Goal: Transaction & Acquisition: Purchase product/service

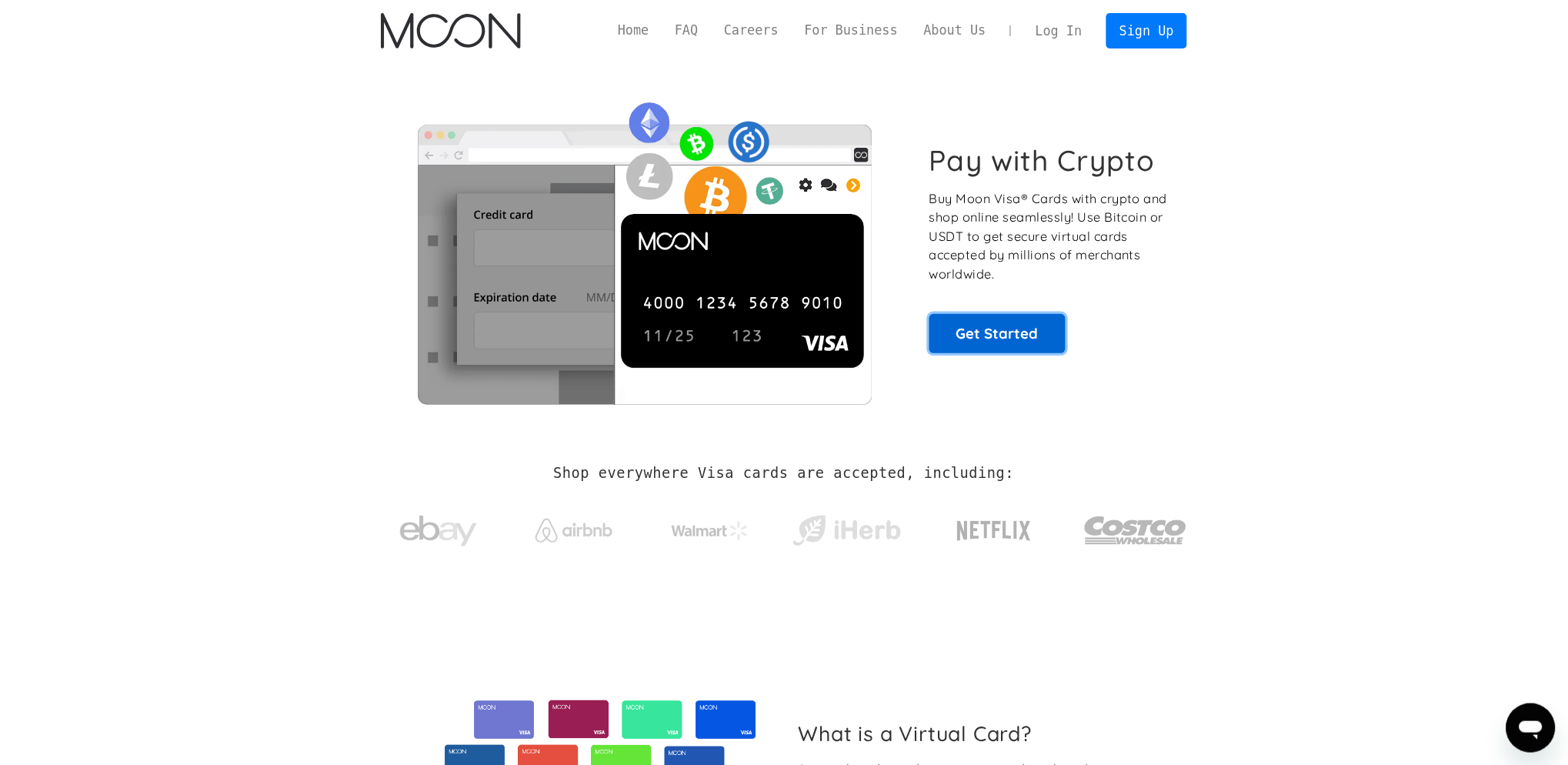
click at [1017, 341] on link "Get Started" at bounding box center [997, 333] width 136 height 38
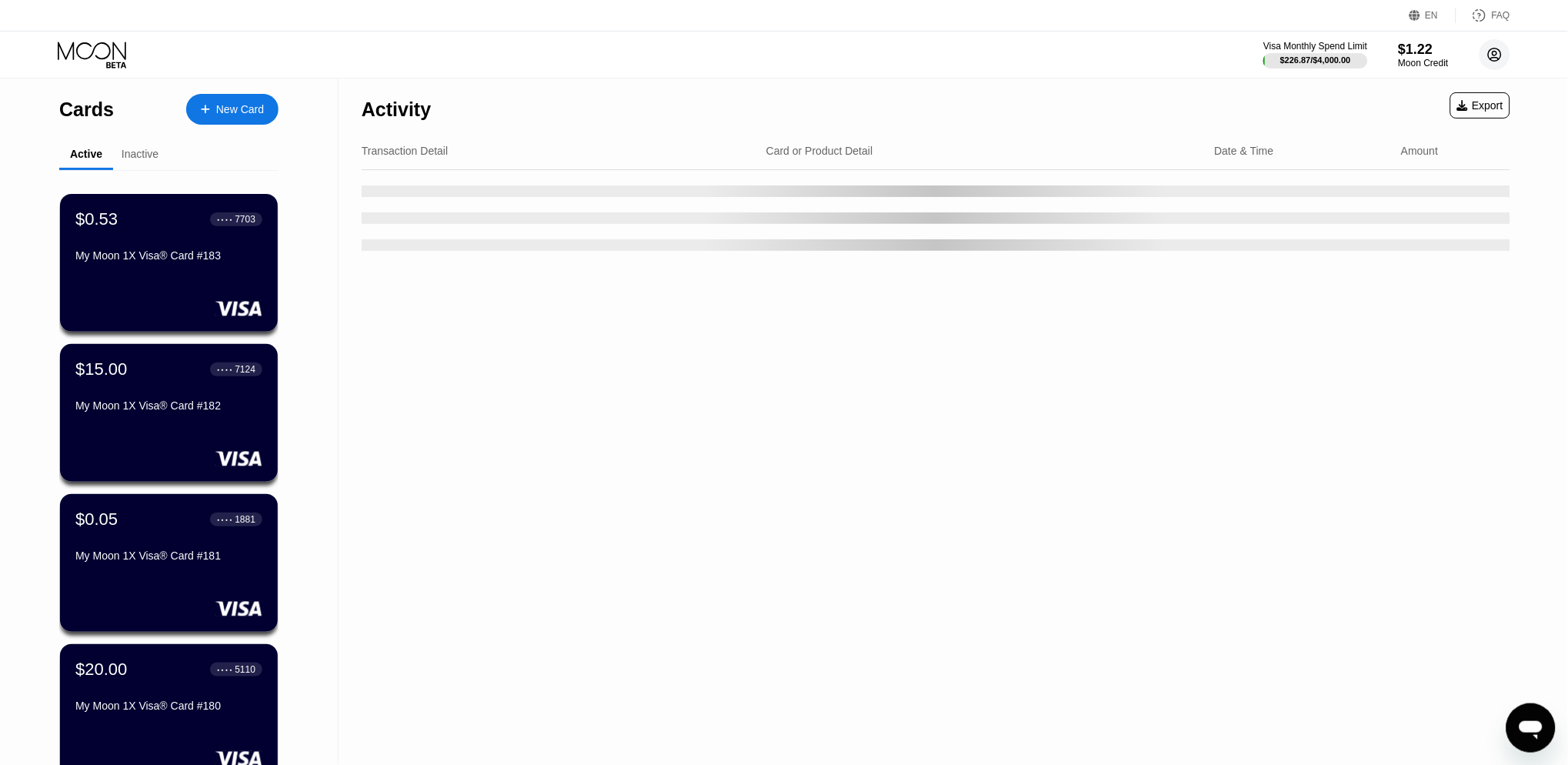
click at [1505, 50] on circle at bounding box center [1496, 55] width 31 height 31
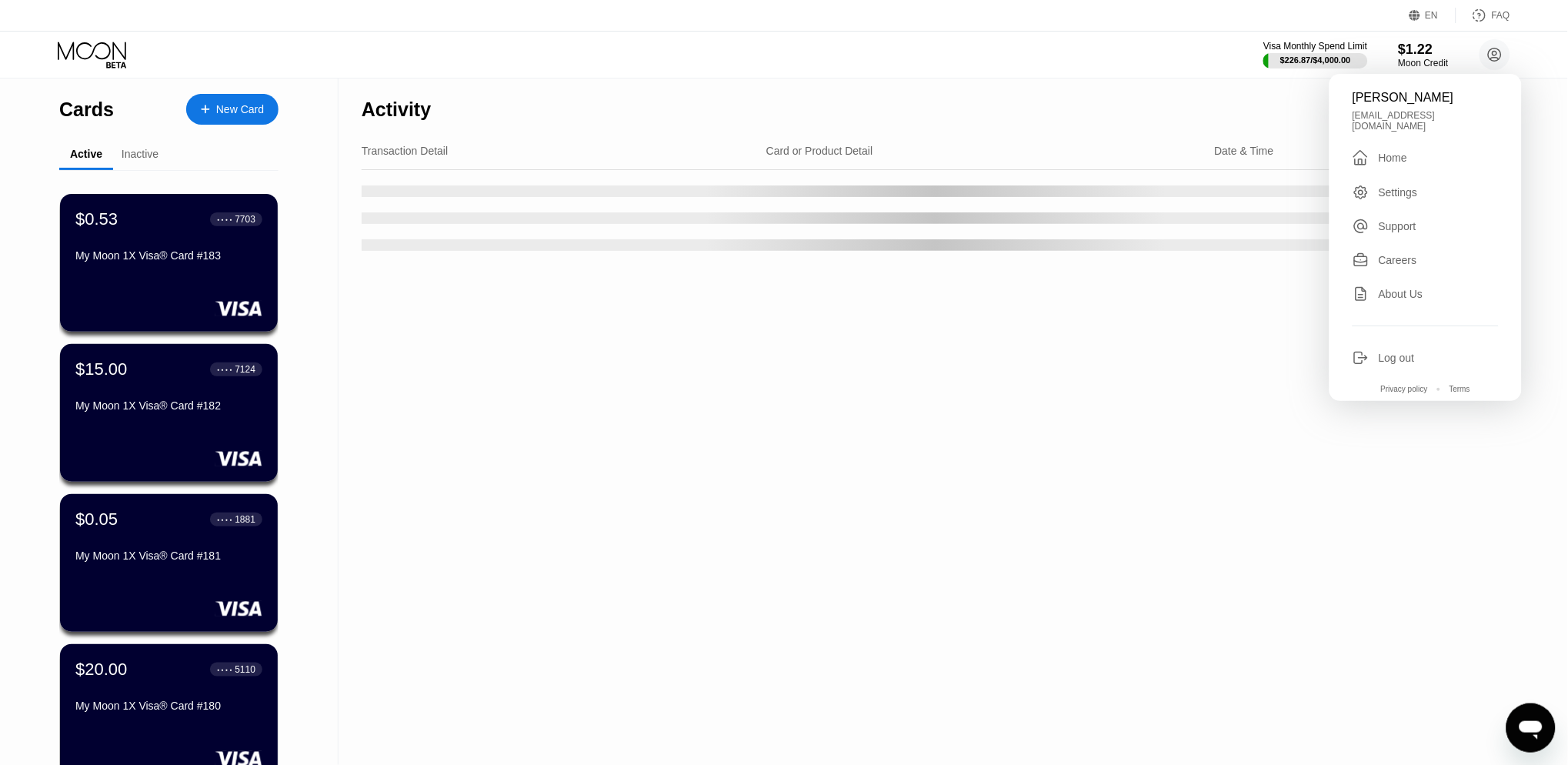
click at [1413, 186] on div "Settings" at bounding box center [1399, 192] width 39 height 12
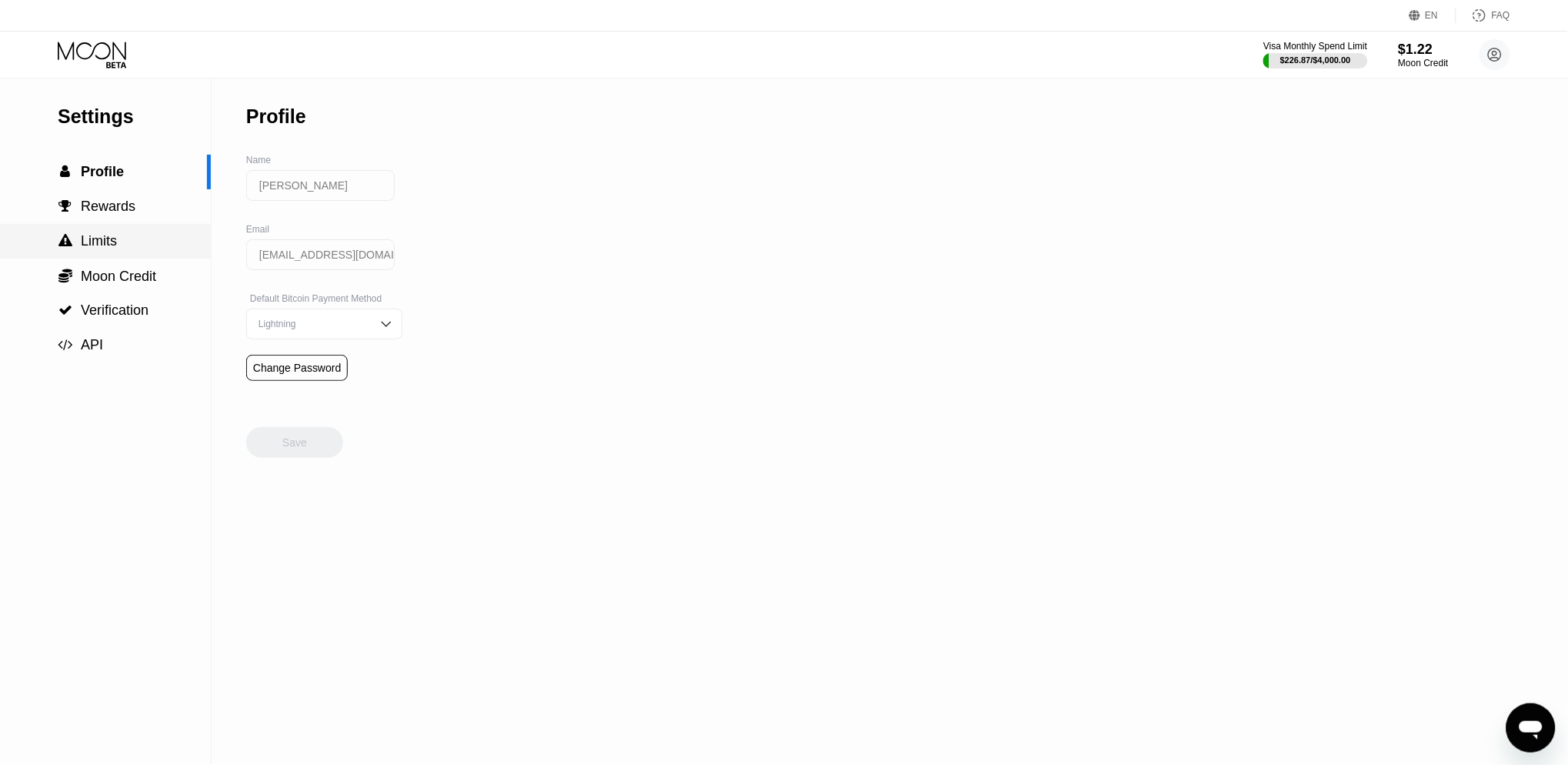
click at [116, 237] on span "Limits" at bounding box center [99, 240] width 36 height 15
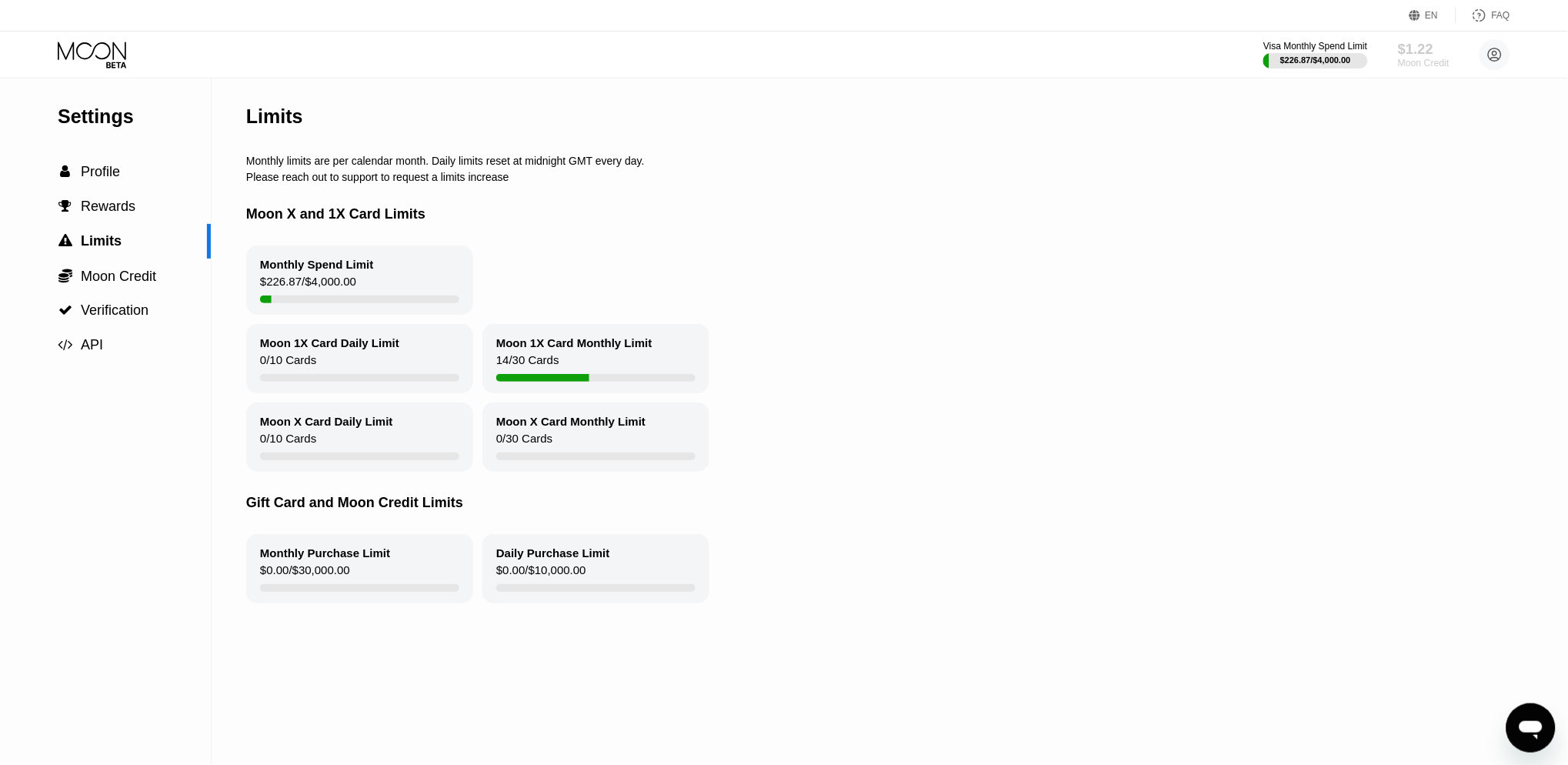
click at [1426, 49] on div "$1.22" at bounding box center [1423, 49] width 51 height 16
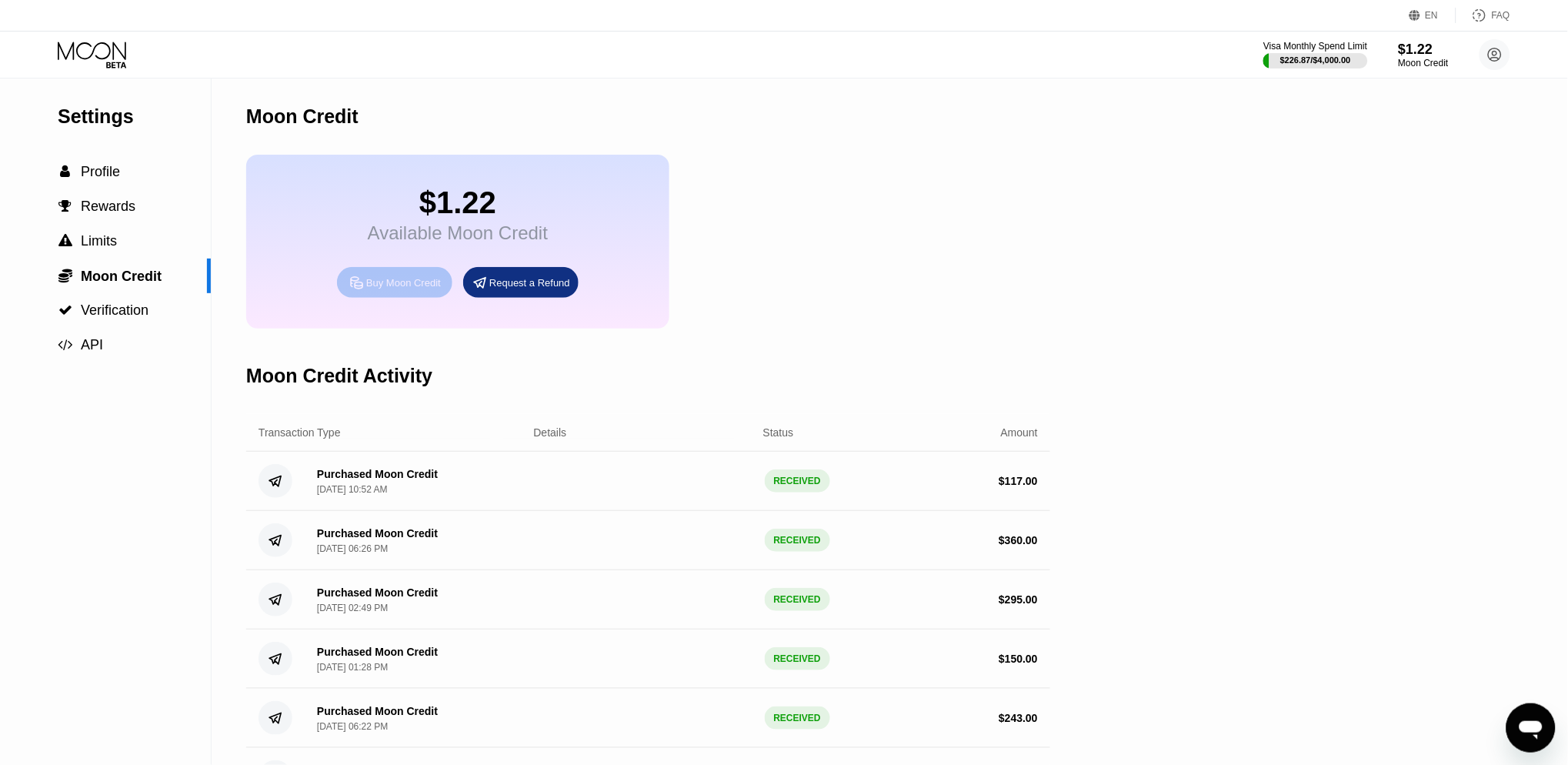
click at [402, 286] on div "Buy Moon Credit" at bounding box center [404, 282] width 75 height 13
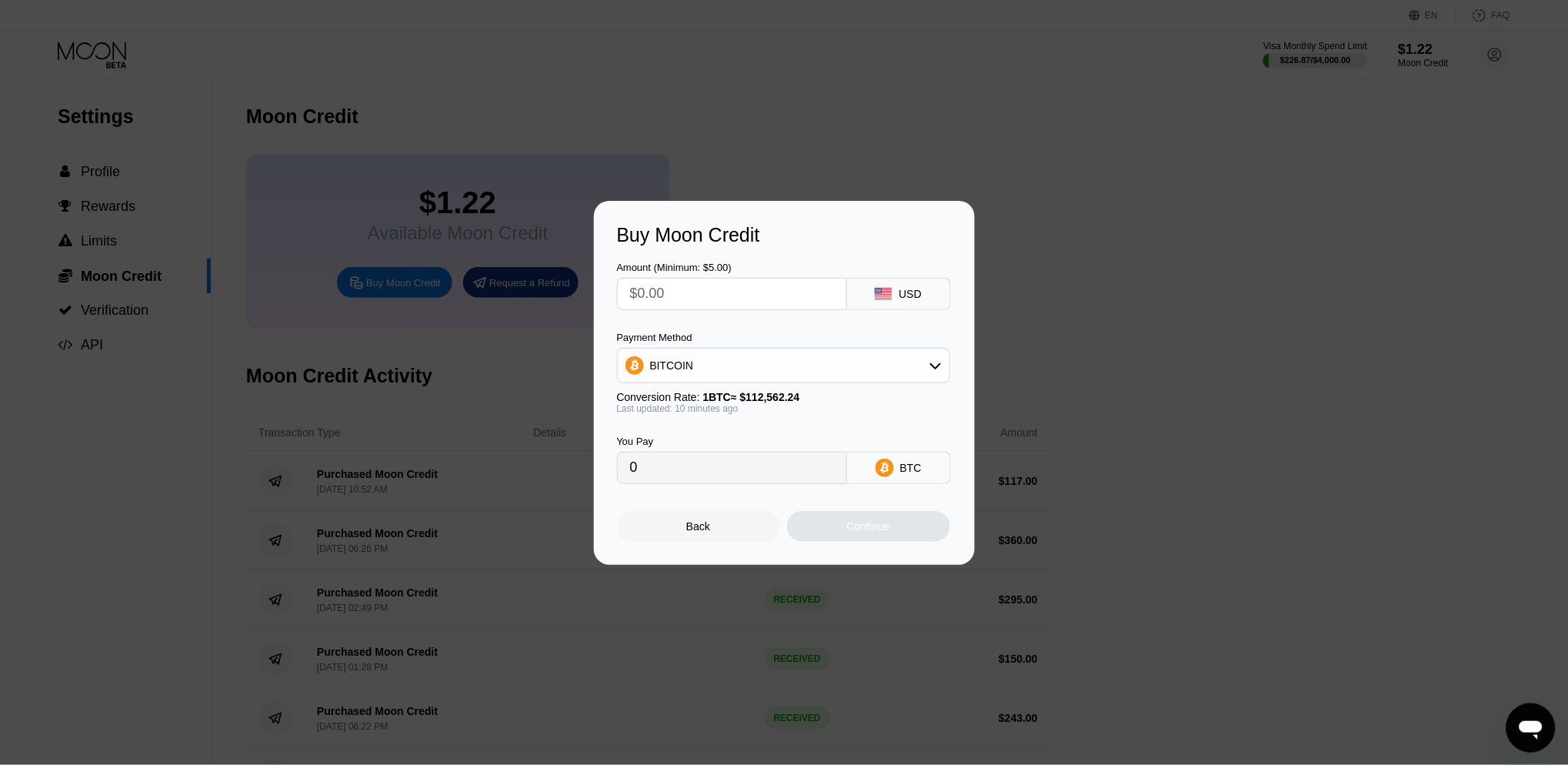
click at [658, 291] on input "text" at bounding box center [732, 294] width 204 height 31
type input "$1"
type input "0.00000889"
type input "$18"
type input "0.00016000"
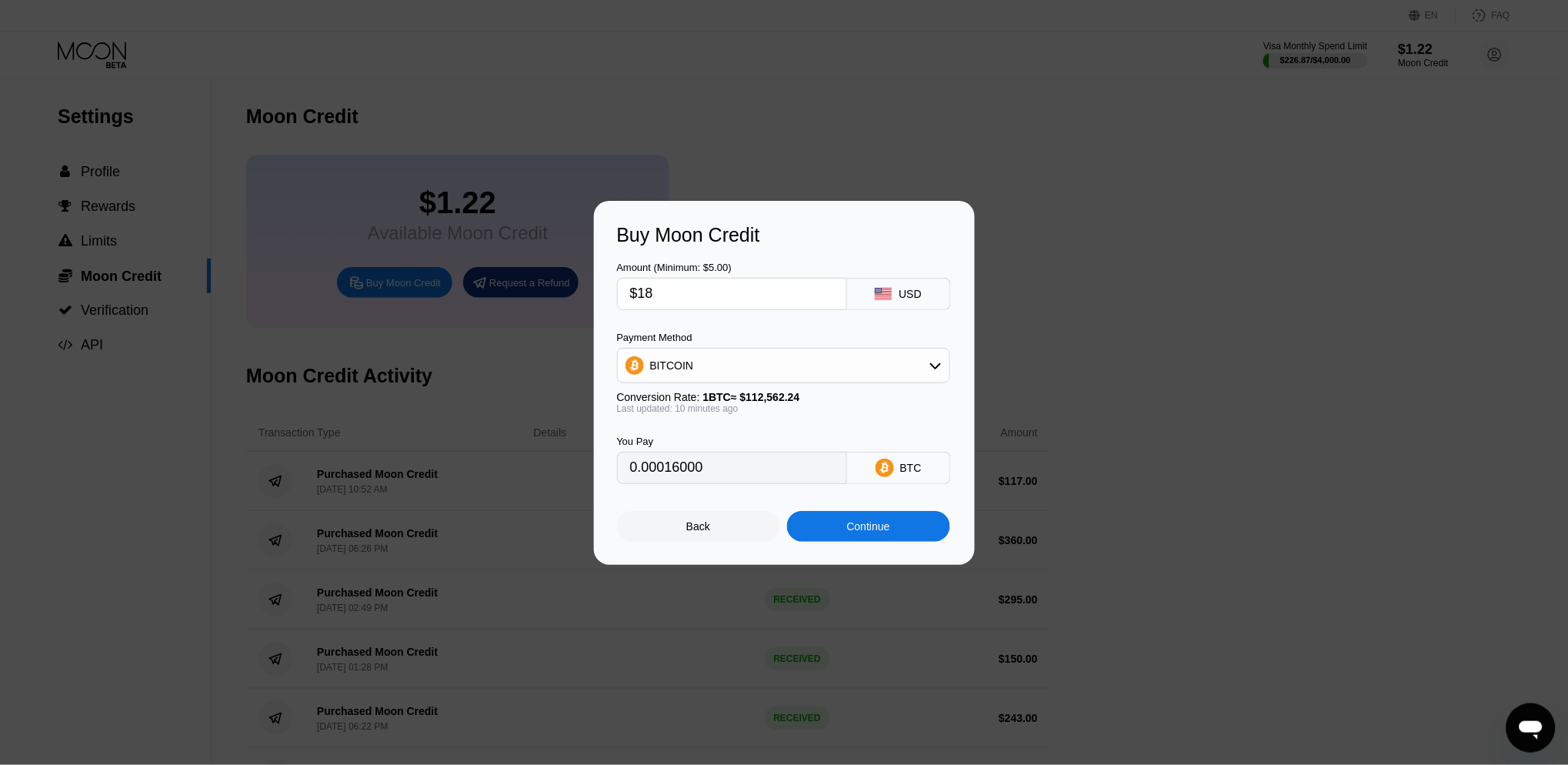
type input "$180"
type input "0.00159999"
type input "$180"
click at [788, 358] on div "BITCOIN" at bounding box center [783, 365] width 331 height 31
click at [683, 439] on span "USDT on TRON" at bounding box center [692, 441] width 77 height 12
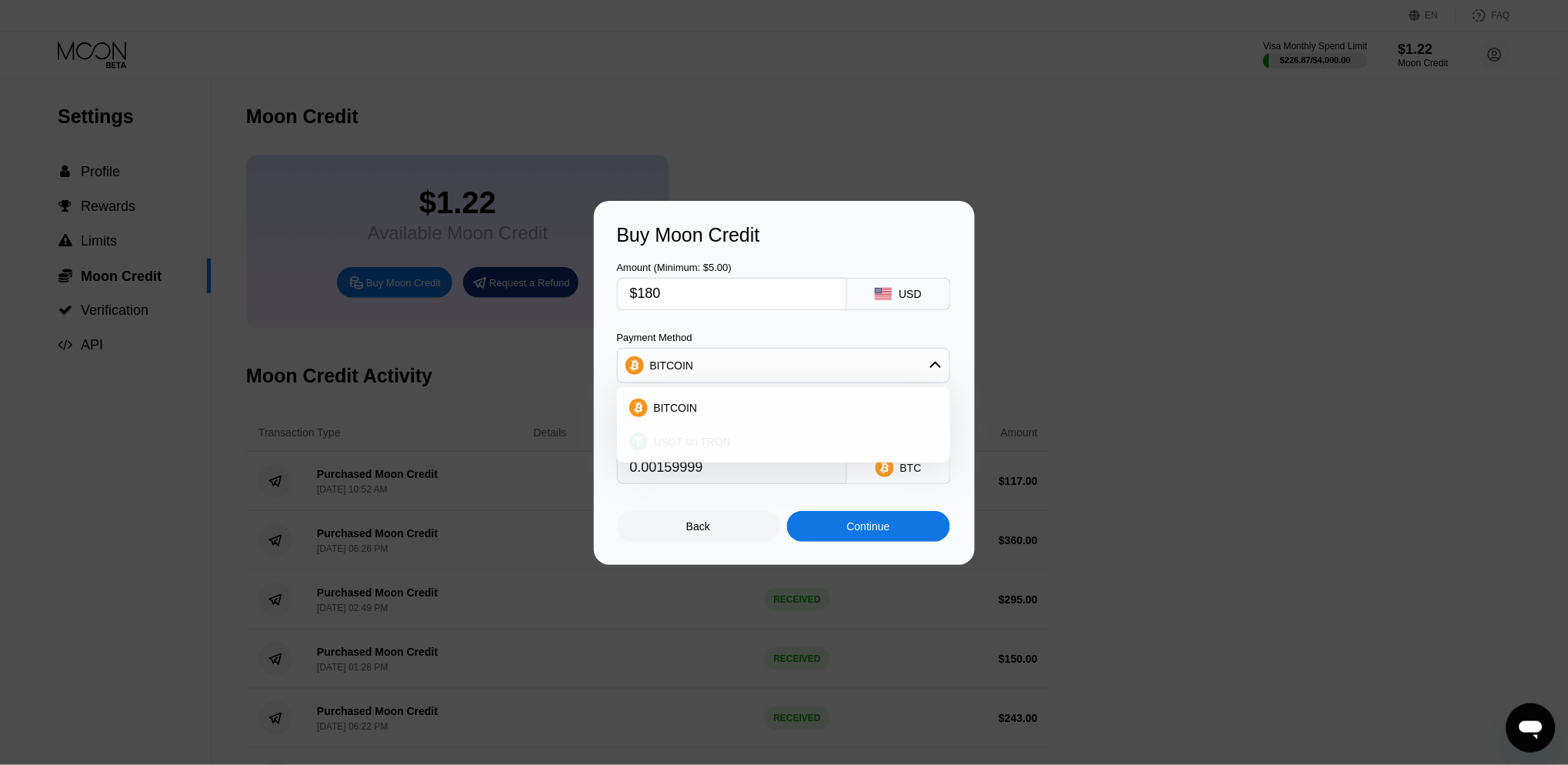
type input "181.82"
click at [679, 290] on input "$180" at bounding box center [732, 294] width 204 height 31
type input "$18"
type input "18.18"
type input "$183"
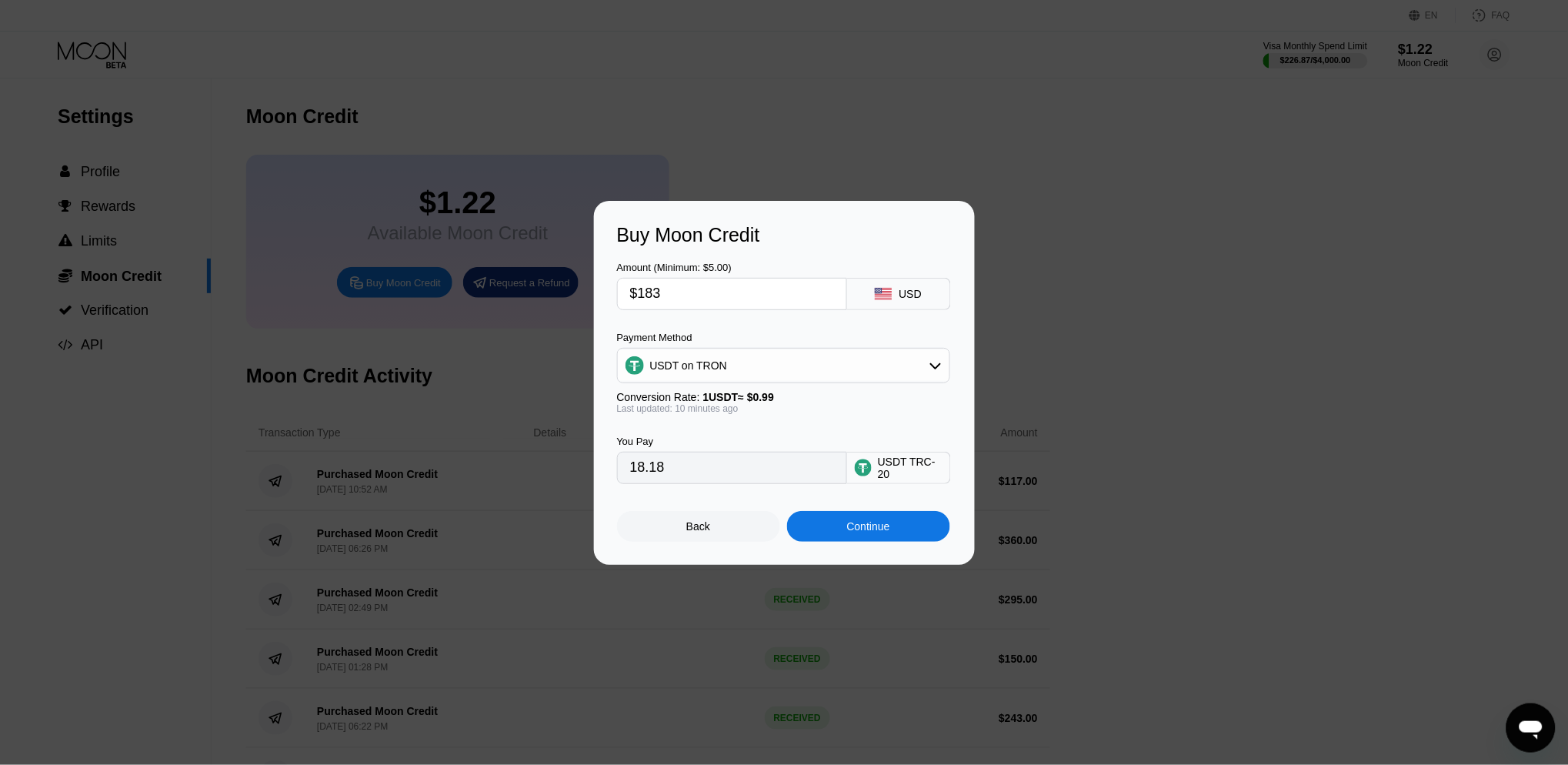
type input "184.85"
type input "$18"
type input "18.18"
type input "$182"
type input "183.84"
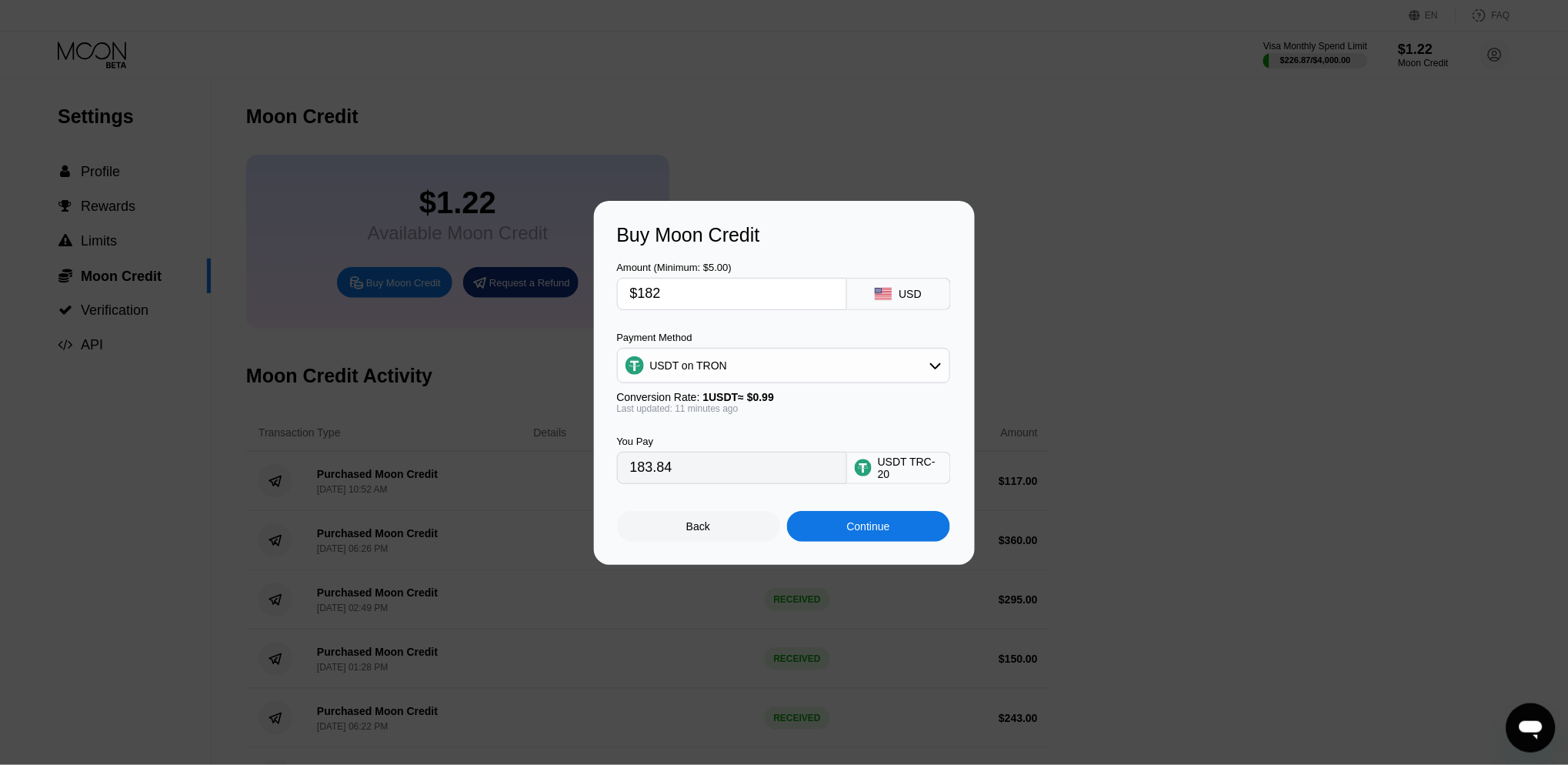
type input "$182"
click at [890, 525] on div "Continue" at bounding box center [869, 526] width 43 height 12
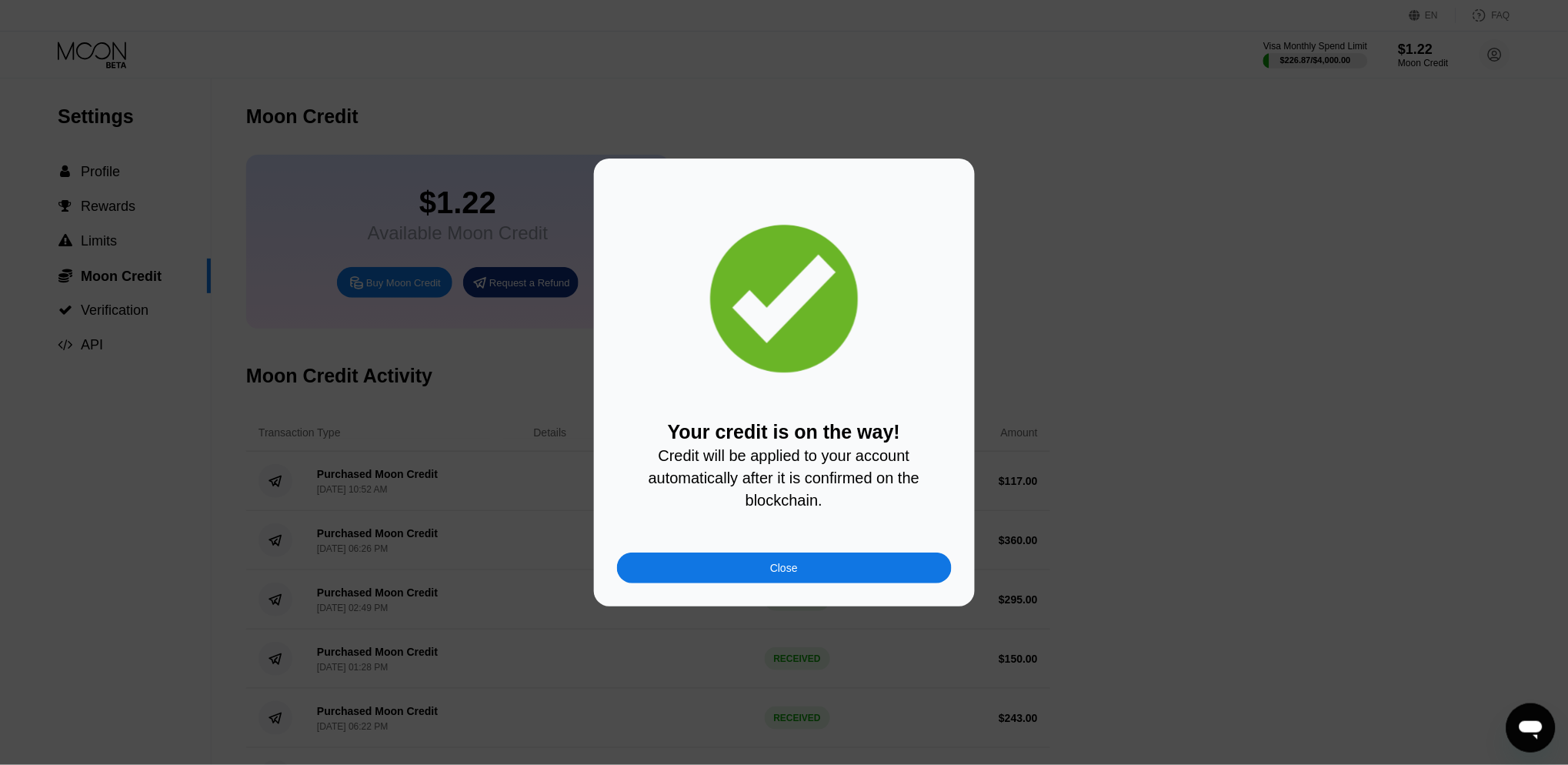
click at [806, 566] on div "Close" at bounding box center [784, 568] width 335 height 31
